Goal: Information Seeking & Learning: Learn about a topic

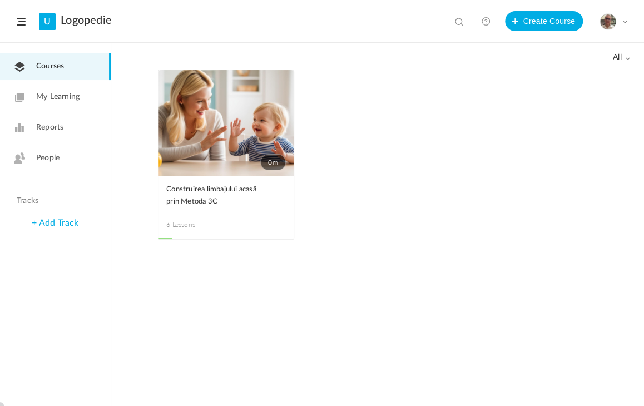
click at [47, 161] on span "People" at bounding box center [47, 158] width 23 height 12
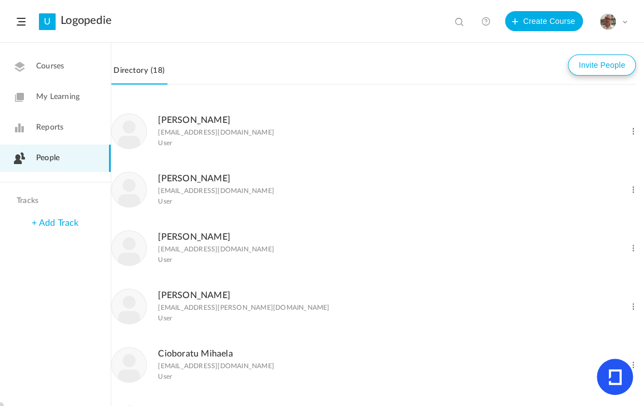
click at [587, 61] on button "Invite People" at bounding box center [601, 64] width 68 height 21
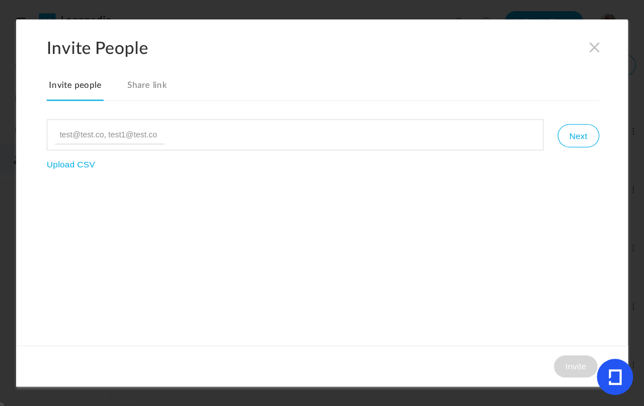
click at [139, 90] on link "Share link" at bounding box center [147, 89] width 44 height 23
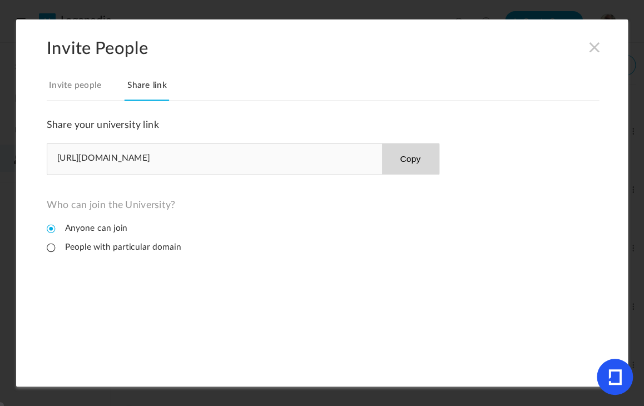
click at [412, 155] on button "Copy" at bounding box center [409, 158] width 57 height 31
click at [596, 46] on span at bounding box center [594, 47] width 12 height 12
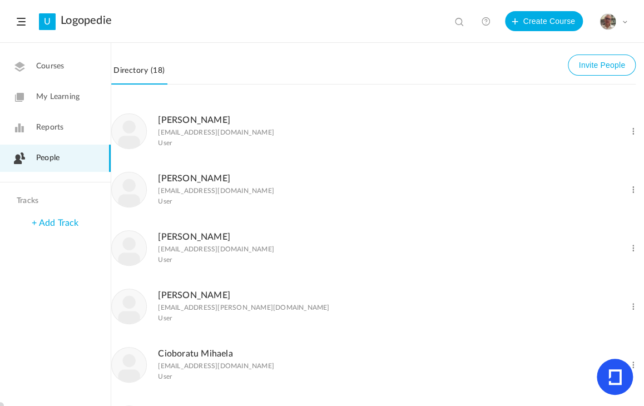
click at [55, 71] on span "Courses" at bounding box center [50, 67] width 28 height 12
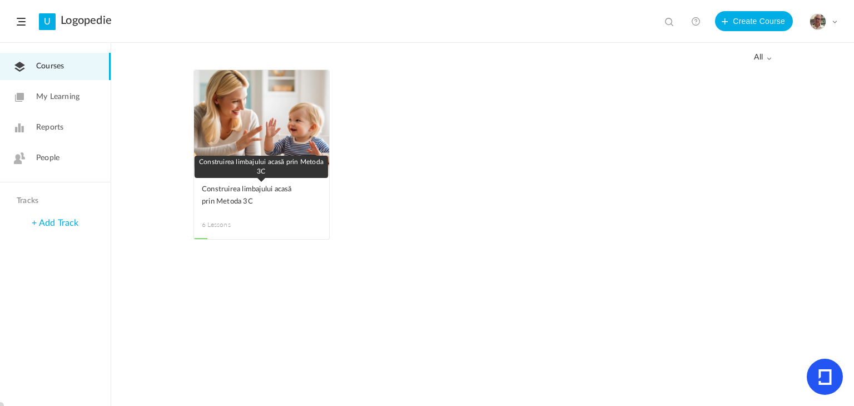
click at [224, 190] on span "Construirea limbajului acasă prin Metoda 3C" at bounding box center [253, 195] width 103 height 24
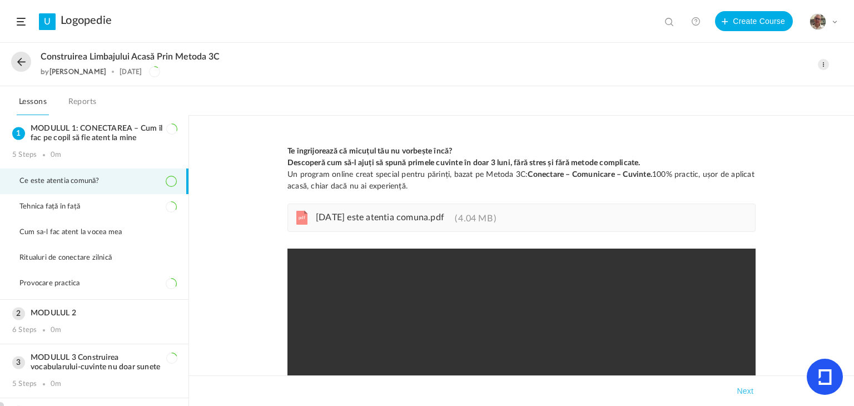
click at [66, 178] on span "Ce este atentia comună?" at bounding box center [66, 181] width 94 height 9
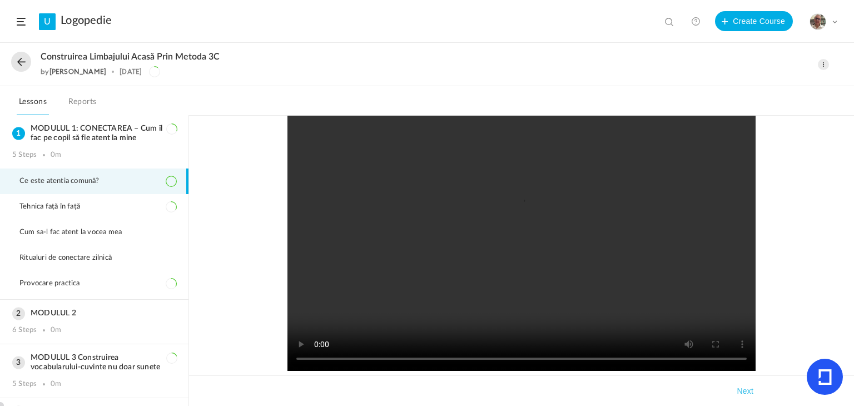
scroll to position [56, 0]
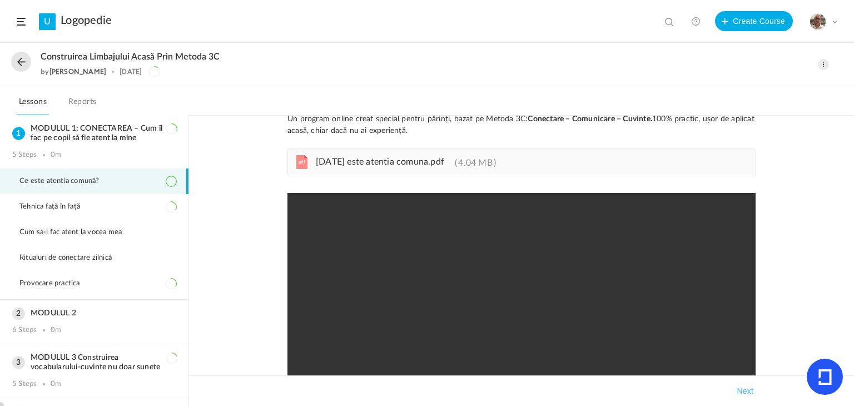
click at [348, 160] on span "[DATE] este atentia comuna.pdf" at bounding box center [380, 161] width 128 height 9
